Goal: Communication & Community: Answer question/provide support

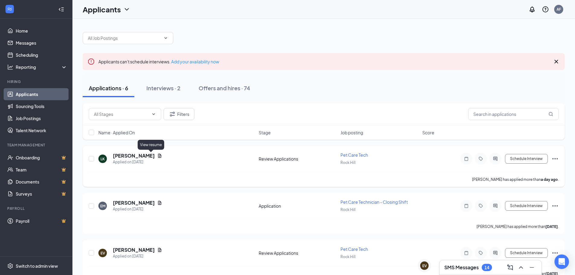
click at [158, 155] on icon "Document" at bounding box center [159, 156] width 3 height 4
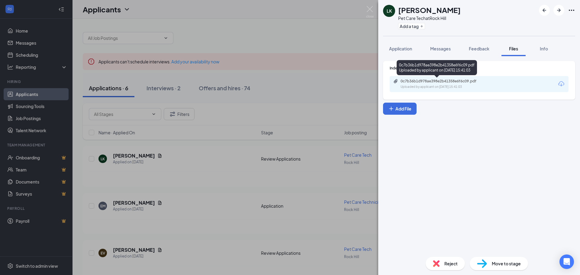
click at [443, 83] on div "0c7b36b1d978ae398e2b41358e6f6c09.pdf" at bounding box center [443, 81] width 85 height 5
click at [199, 188] on div "[PERSON_NAME] Pet Care Tech at [GEOGRAPHIC_DATA] Add a tag Application Messages…" at bounding box center [290, 137] width 580 height 275
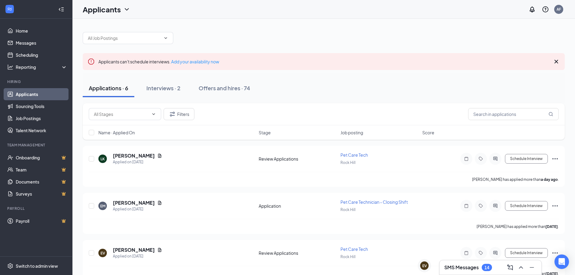
click at [494, 270] on div "SMS Messages 14" at bounding box center [491, 268] width 92 height 10
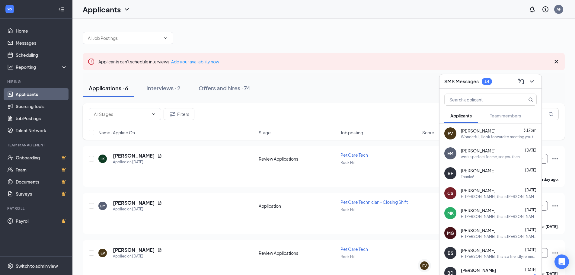
click at [482, 140] on div "[PERSON_NAME] 3:17pm Wonderful, I look forward to meeting you then!" at bounding box center [491, 134] width 102 height 20
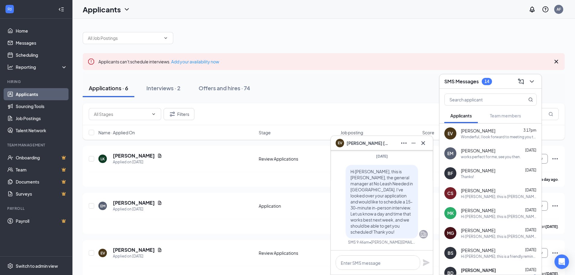
scroll to position [-151, 0]
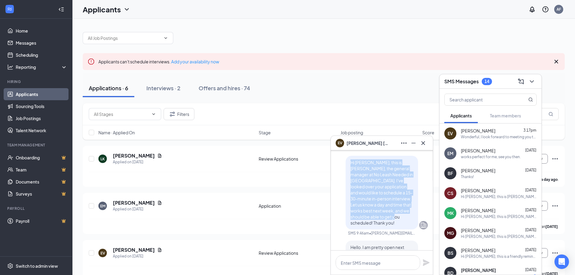
drag, startPoint x: 344, startPoint y: 166, endPoint x: 373, endPoint y: 221, distance: 61.7
click at [373, 221] on div "Hi [PERSON_NAME], this is [PERSON_NAME], the general manager at No Leash Needed…" at bounding box center [382, 193] width 72 height 74
copy span "Hi [PERSON_NAME], this is [PERSON_NAME], the general manager at No Leash Needed…"
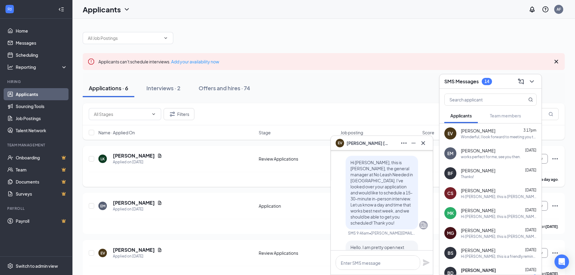
click at [178, 164] on div "[PERSON_NAME] Applied on [DATE]" at bounding box center [176, 159] width 157 height 13
click at [356, 147] on div "EV [PERSON_NAME]" at bounding box center [362, 143] width 53 height 8
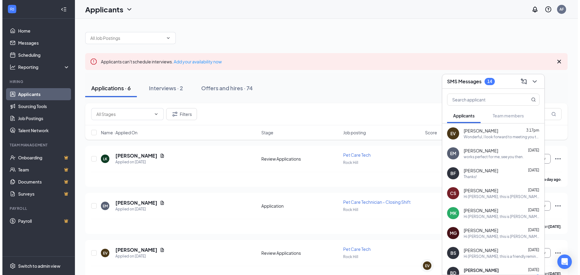
scroll to position [0, 0]
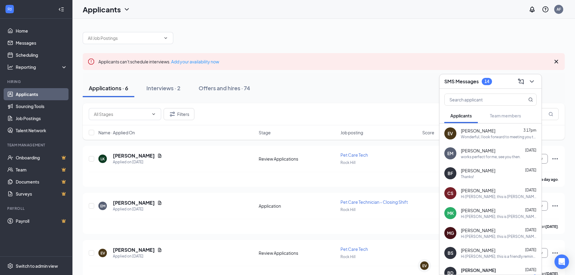
click at [491, 83] on div "14" at bounding box center [487, 81] width 10 height 7
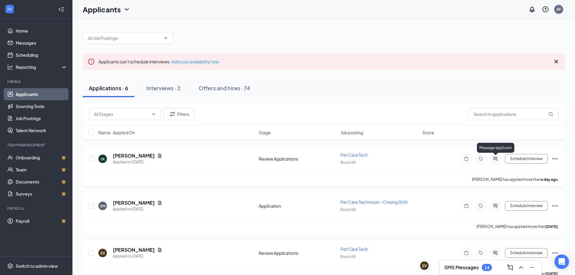
click at [496, 160] on icon "ActiveChat" at bounding box center [496, 159] width 4 height 4
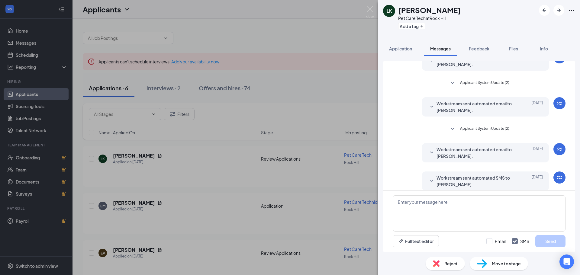
scroll to position [37, 0]
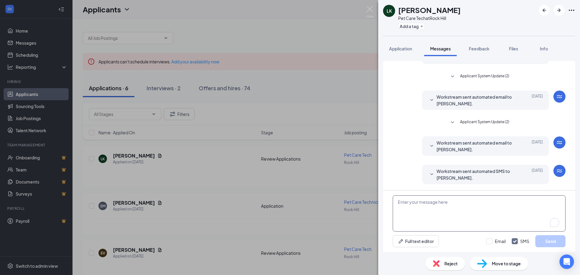
paste textarea "Hi [PERSON_NAME], this is [PERSON_NAME], the general manager at No Leash Needed…"
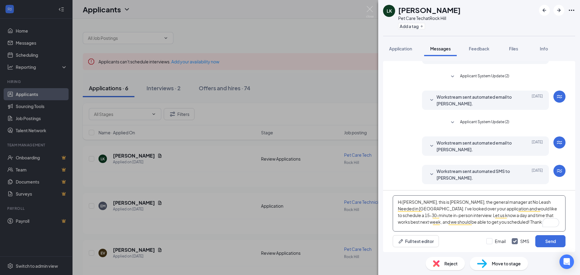
click at [413, 203] on textarea "Hi [PERSON_NAME], this is [PERSON_NAME], the general manager at No Leash Needed…" at bounding box center [479, 213] width 173 height 36
type textarea "Hi [PERSON_NAME], this is [PERSON_NAME], the general manager at No Leash Needed…"
click at [551, 240] on button "Send" at bounding box center [550, 241] width 30 height 12
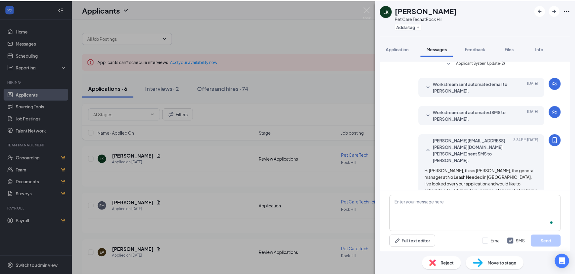
scroll to position [109, 0]
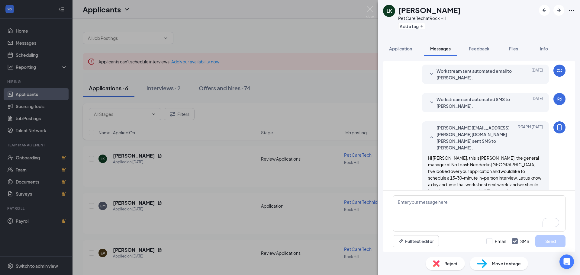
click at [324, 85] on div "[PERSON_NAME] Pet Care Tech at [GEOGRAPHIC_DATA] Add a tag Application Messages…" at bounding box center [290, 137] width 580 height 275
